Goal: Communication & Community: Ask a question

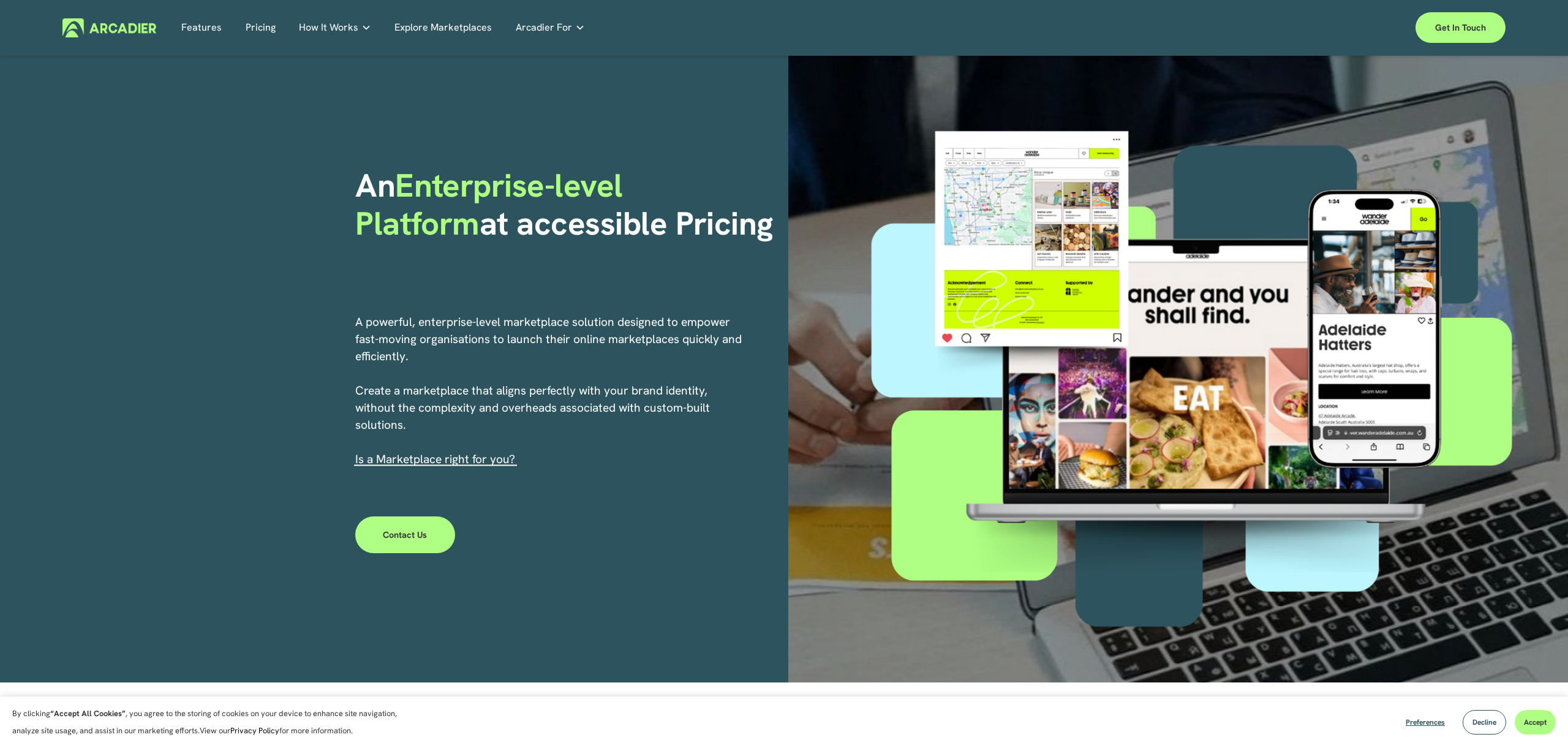
click at [97, 23] on img at bounding box center [109, 27] width 94 height 19
click at [1474, 39] on link "Get in touch" at bounding box center [1461, 27] width 90 height 30
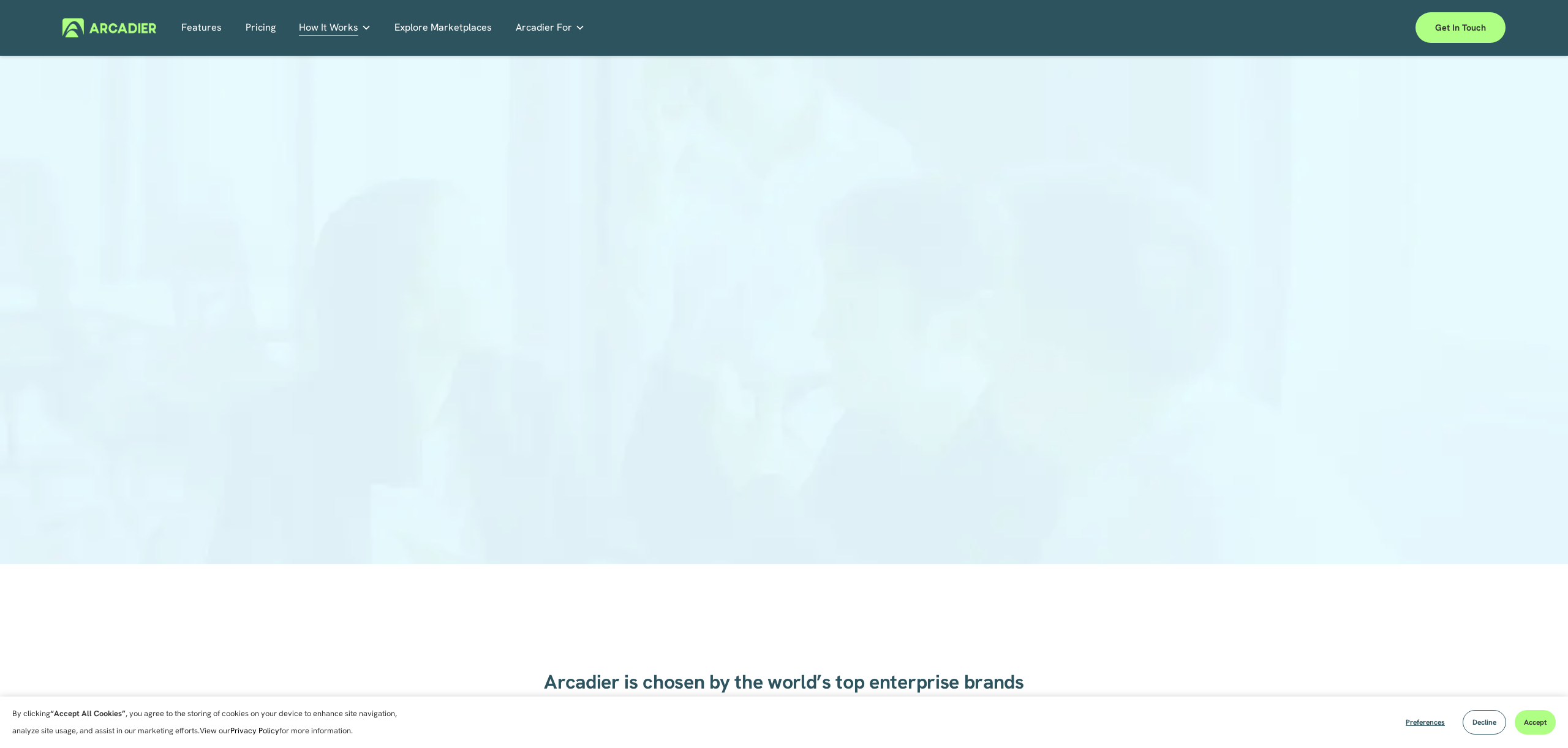
click at [1158, 346] on div at bounding box center [784, 316] width 1568 height 498
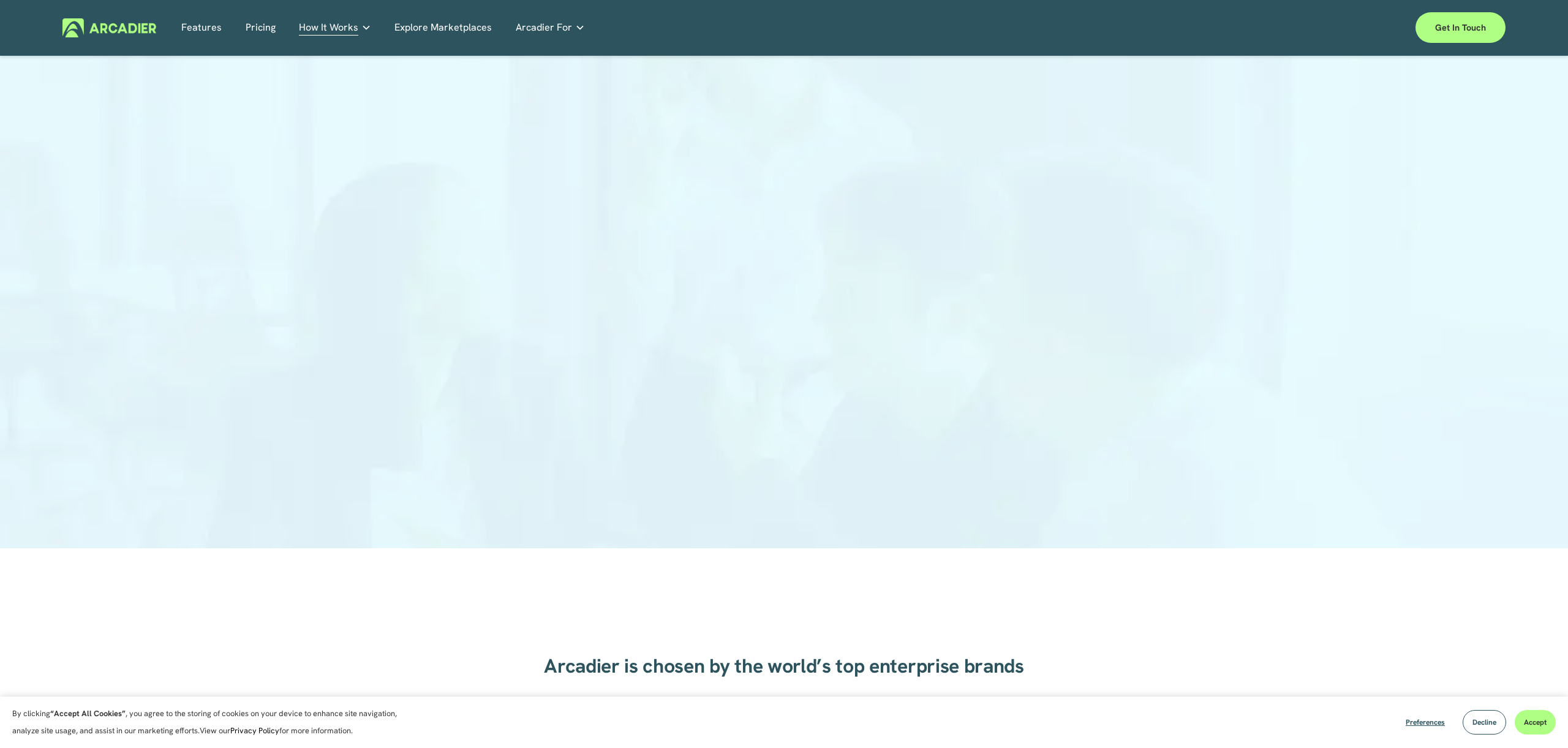
click at [464, 311] on div at bounding box center [784, 300] width 1568 height 498
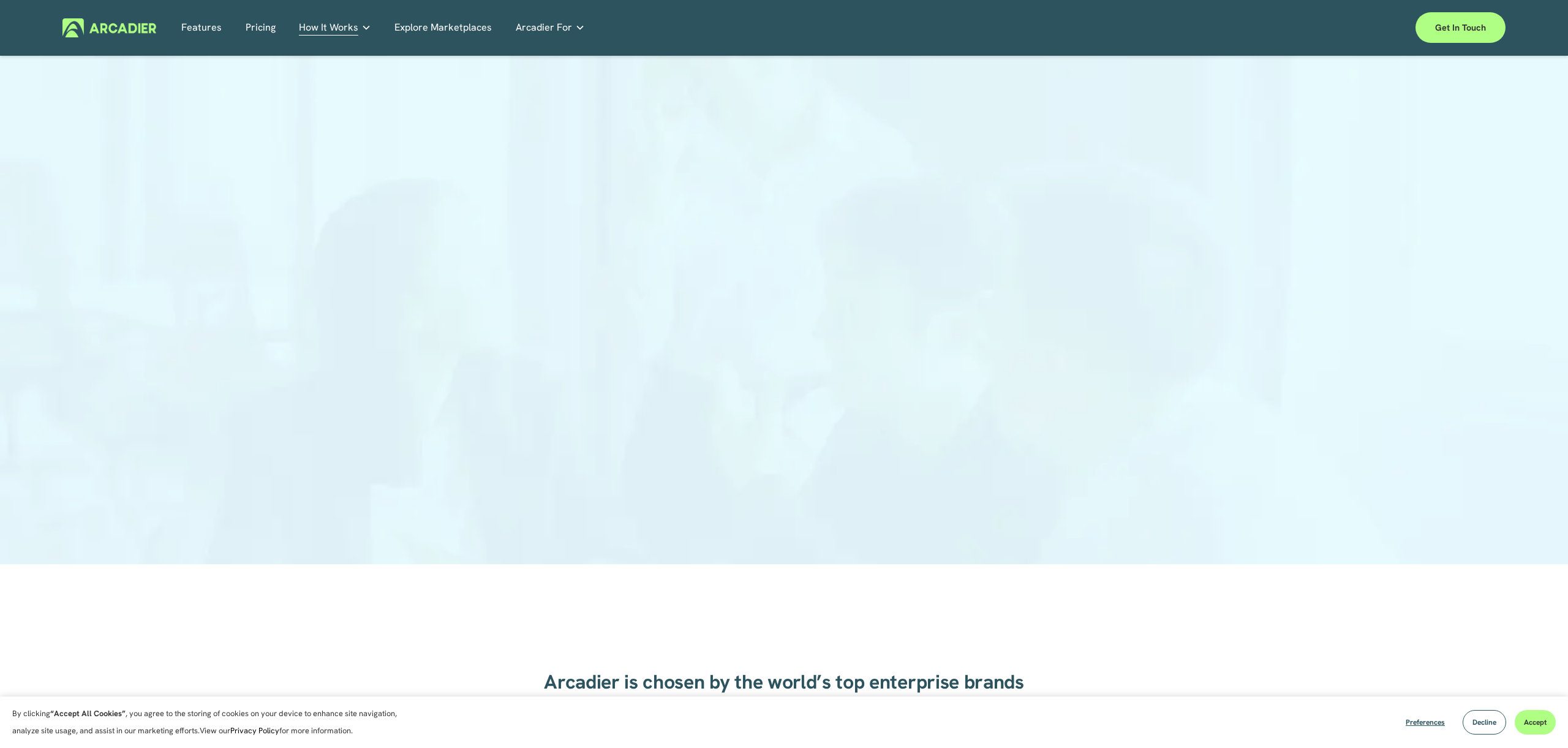
scroll to position [0, 0]
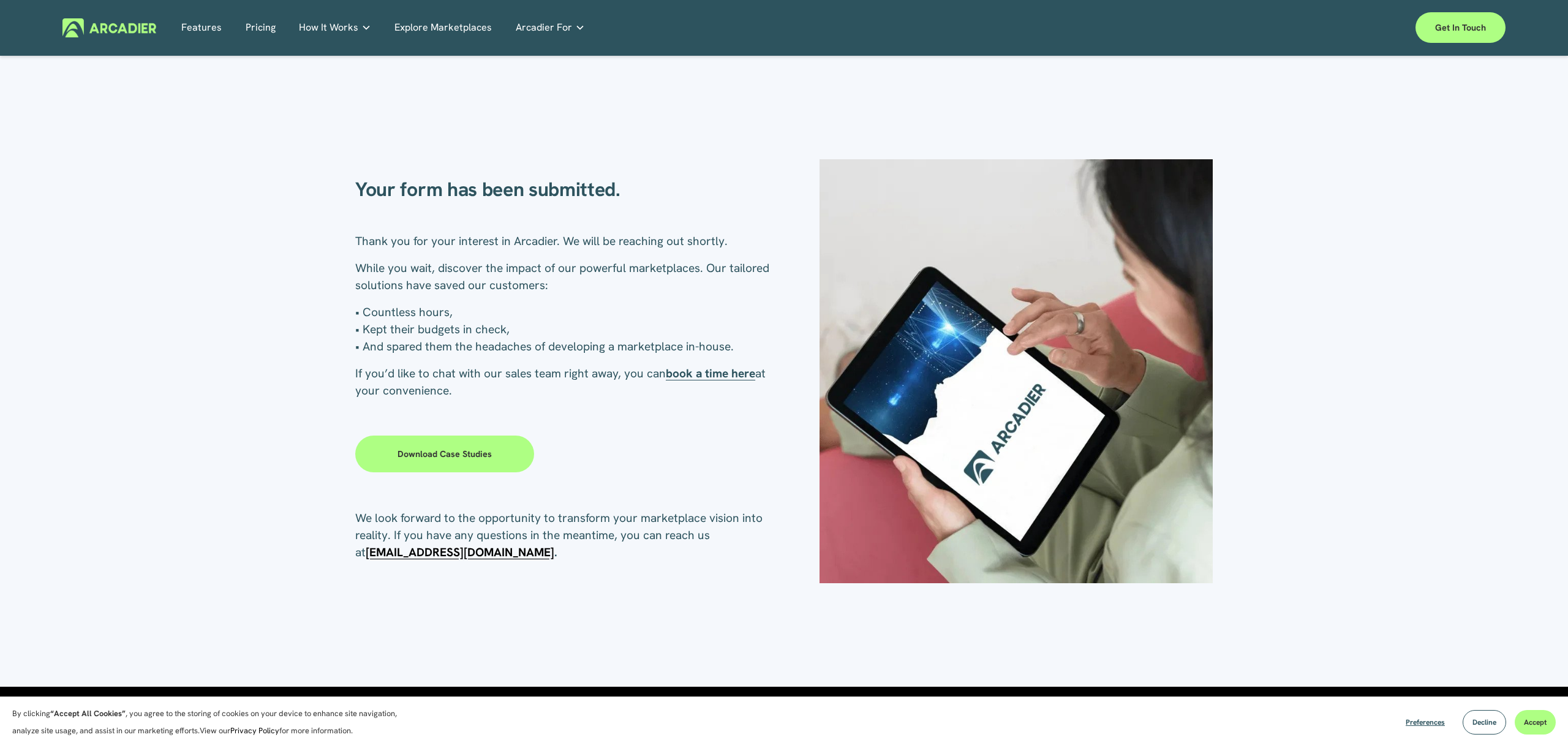
click at [737, 181] on h2 "Your form has been submitted." at bounding box center [570, 190] width 429 height 25
